Goal: Information Seeking & Learning: Understand process/instructions

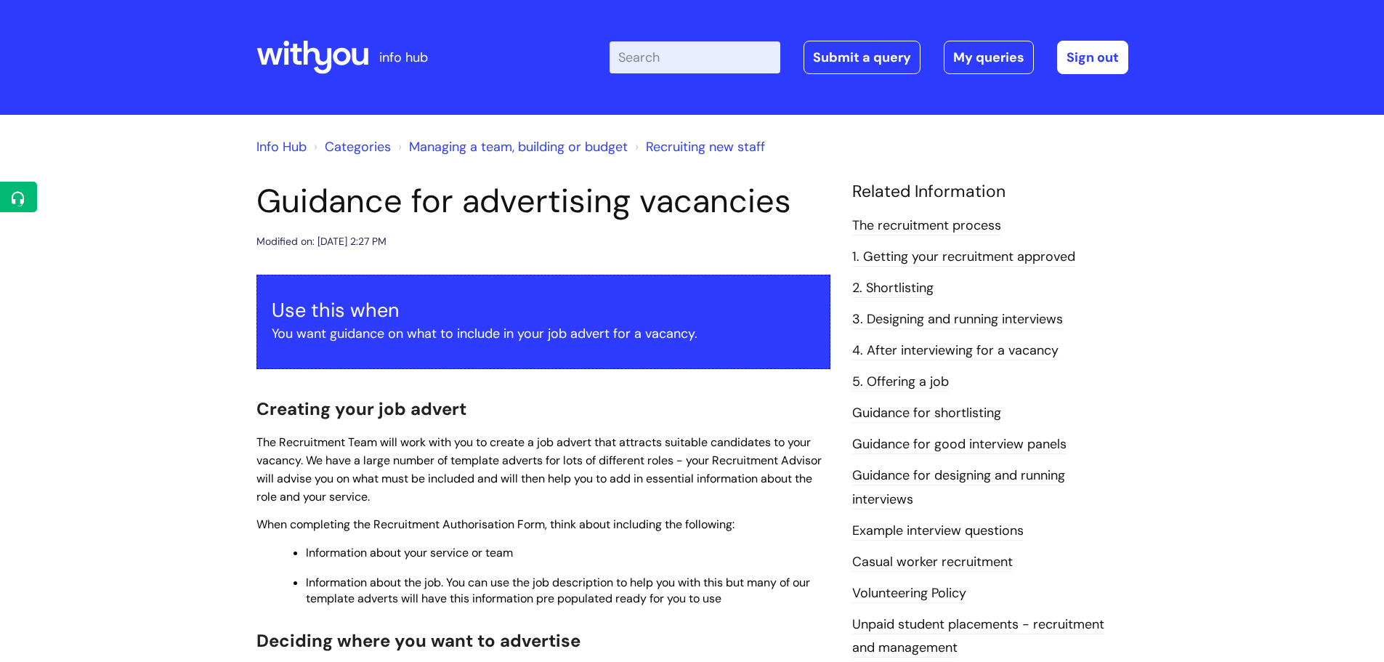
click at [704, 62] on input "Enter your search term here..." at bounding box center [694, 57] width 171 height 32
type input "r"
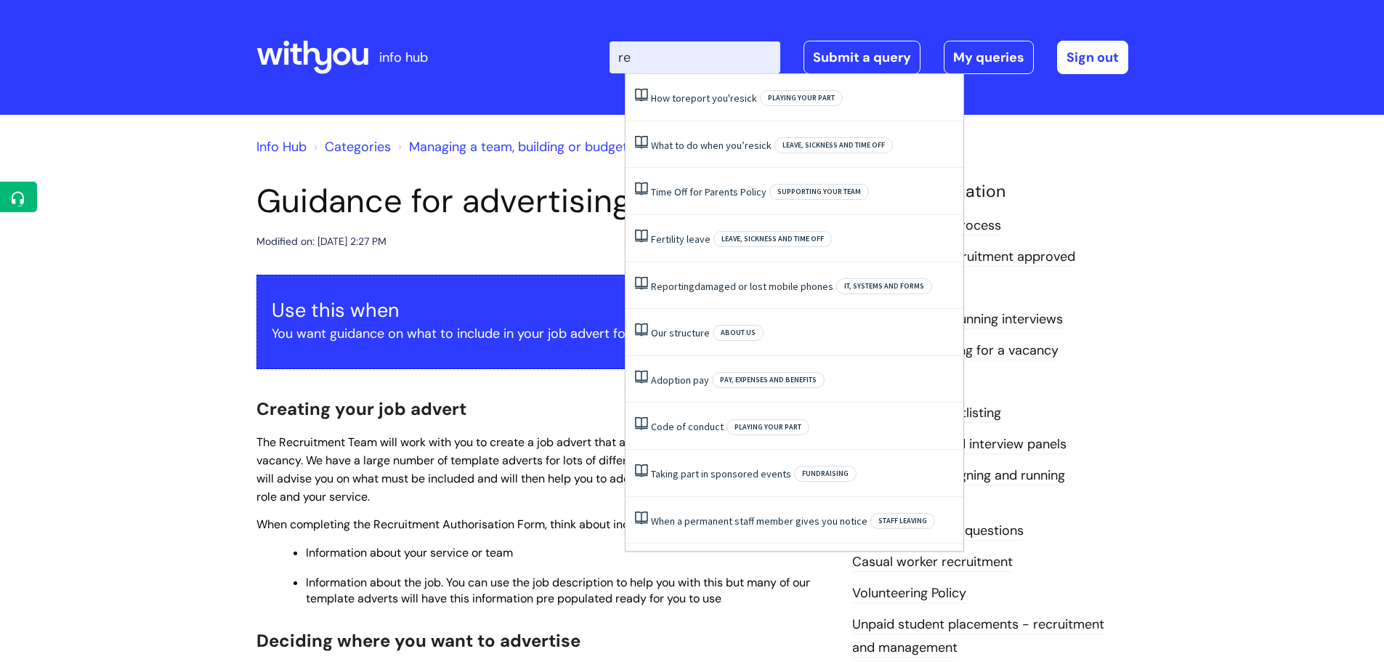
type input "r"
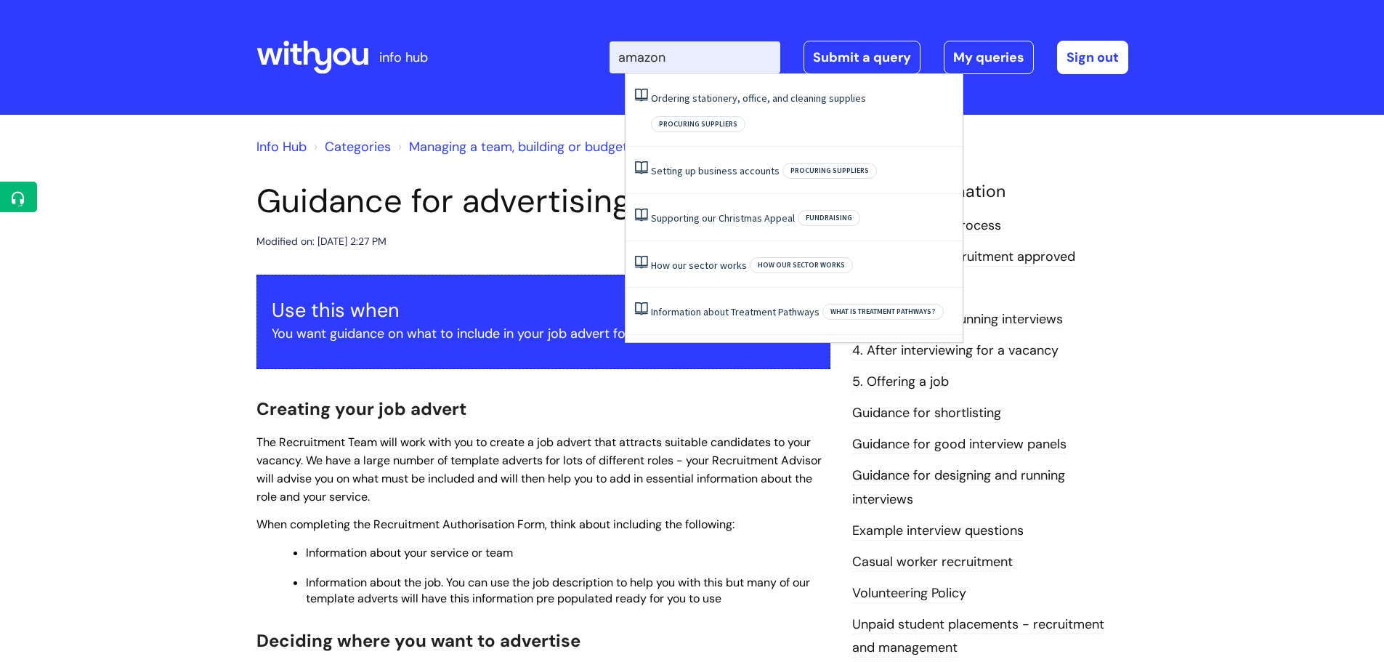
type input "amazon"
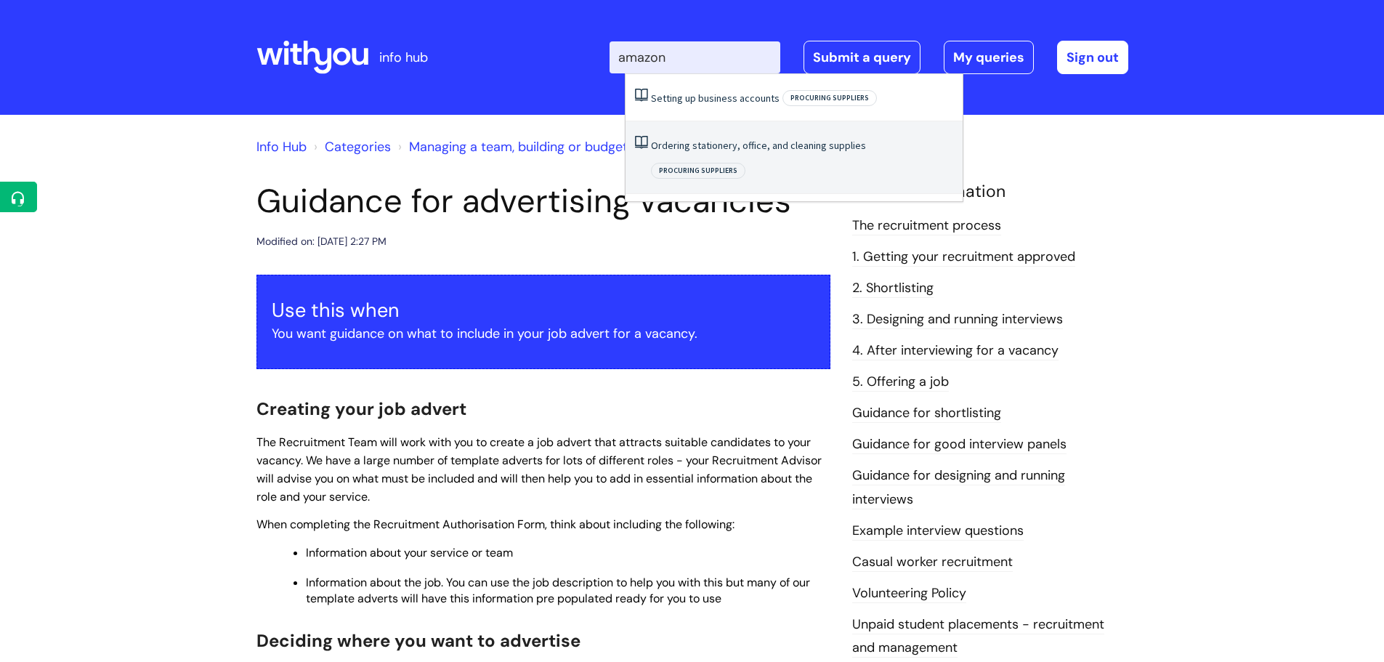
click at [681, 149] on link "Ordering stationery, office, and cleaning supplies" at bounding box center [758, 145] width 215 height 13
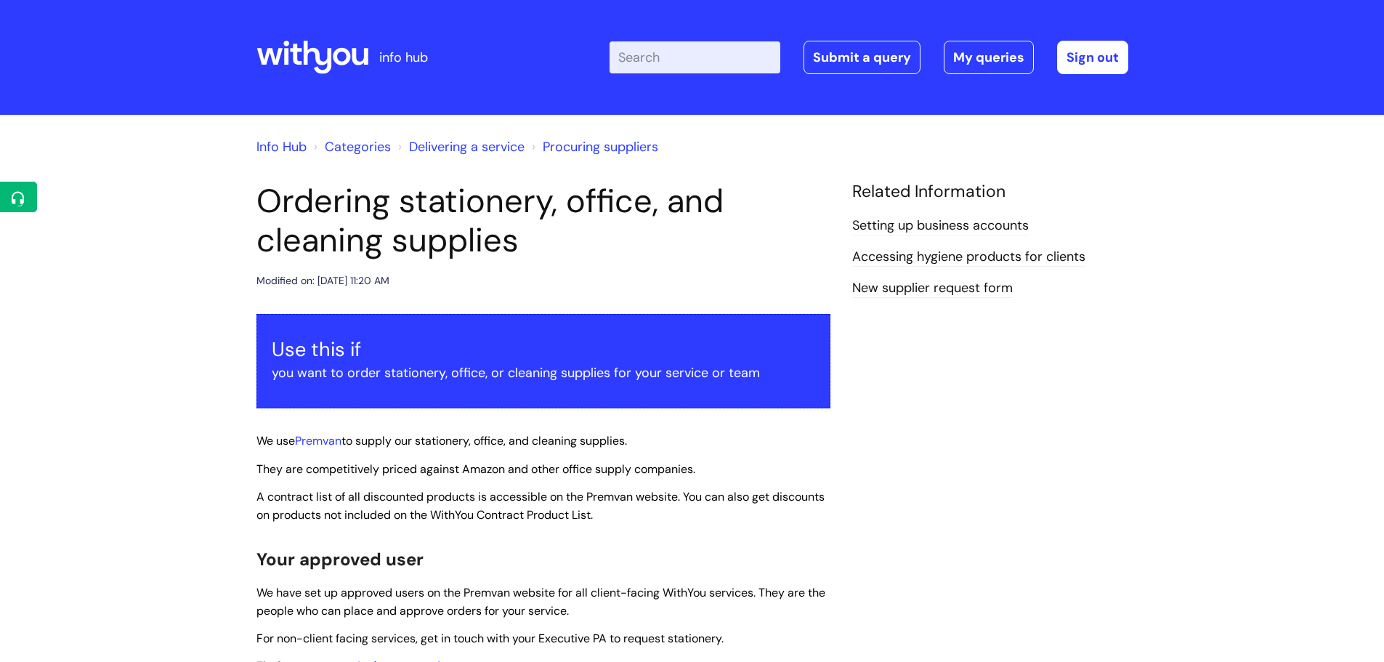
click at [697, 65] on input "Enter your search term here..." at bounding box center [694, 57] width 171 height 32
type input "amazon busienss"
click button "Search" at bounding box center [0, 0] width 0 height 0
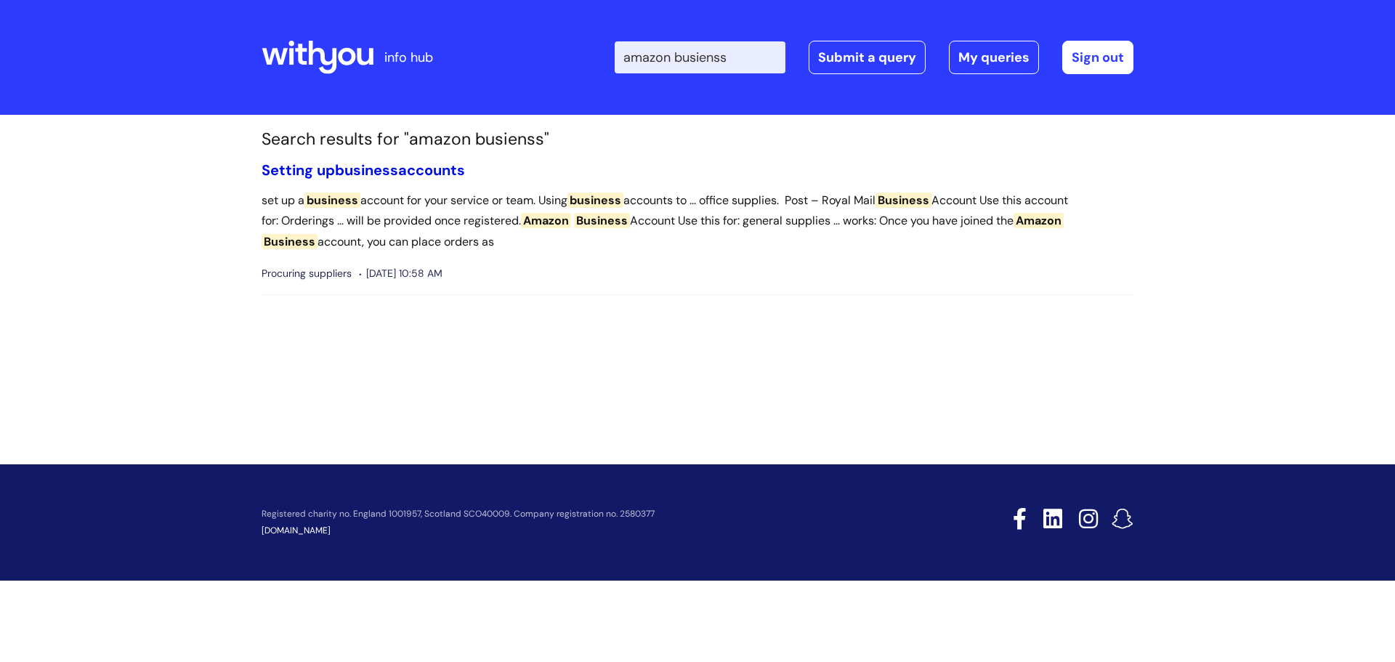
click at [418, 175] on link "Setting up business accounts" at bounding box center [362, 170] width 203 height 19
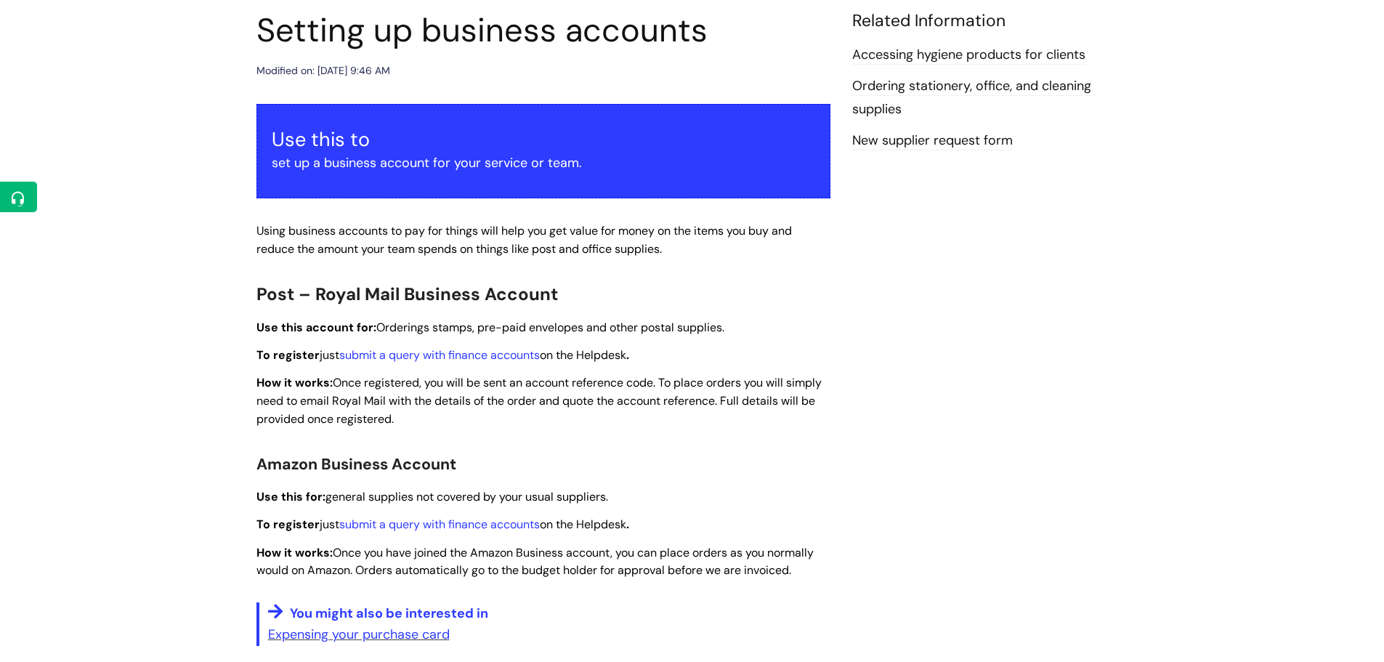
scroll to position [204, 0]
